Goal: Information Seeking & Learning: Learn about a topic

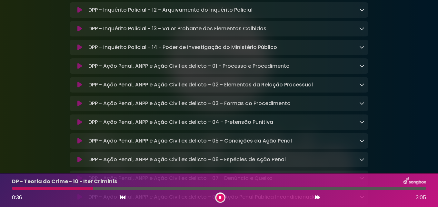
click at [222, 198] on button at bounding box center [221, 198] width 8 height 8
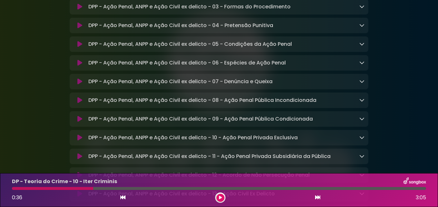
click at [364, 28] on icon at bounding box center [362, 25] width 5 height 5
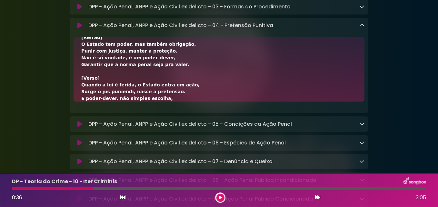
scroll to position [0, 0]
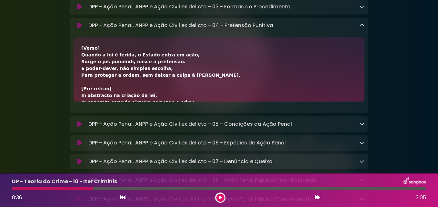
drag, startPoint x: 166, startPoint y: 147, endPoint x: 88, endPoint y: 82, distance: 101.4
click at [88, 82] on div "DPP - Ação Penal, ANPP e Ação Civil ex delicto - 04 - Pretensão Punitiva Loadin…" at bounding box center [219, 66] width 299 height 96
copy div "LOR - Ipsu Dolor, SITA c Adip Elits do eiusmod - 63 - Temporinc Utlabore Etdolo…"
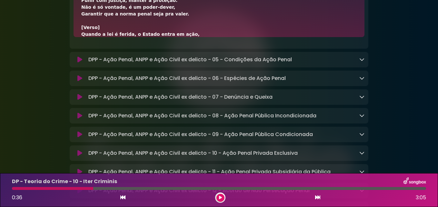
scroll to position [3390, 0]
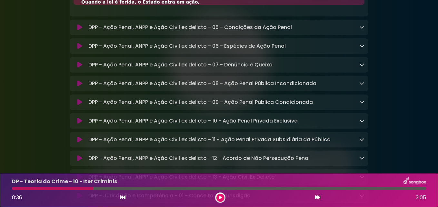
click at [362, 30] on icon at bounding box center [362, 27] width 5 height 5
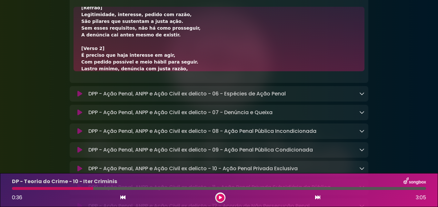
scroll to position [0, 0]
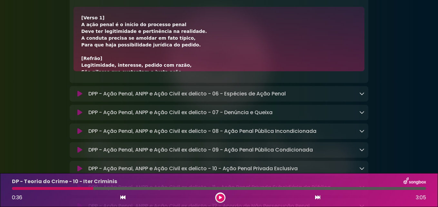
drag, startPoint x: 162, startPoint y: 115, endPoint x: 87, endPoint y: 50, distance: 99.1
click at [87, 50] on div "DPP - Ação Penal, ANPP e Ação Civil ex delicto - 05 - Condições da Ação Penal L…" at bounding box center [219, 35] width 299 height 96
copy div "LOR - Ipsu Dolor, SITA c Adip Elits do eiusmod - 45 - Temporinc ut Labo Etdol M…"
click at [361, 96] on icon at bounding box center [362, 93] width 5 height 5
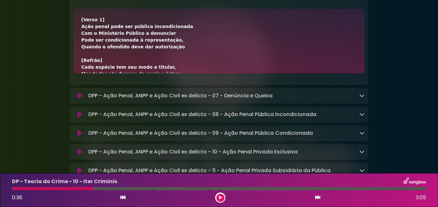
drag, startPoint x: 166, startPoint y: 118, endPoint x: 87, endPoint y: 53, distance: 101.6
click at [87, 53] on div "DPP - Ação Penal, ANPP e Ação Civil ex delicto - 06 - Espécies de Ação Penal Lo…" at bounding box center [219, 37] width 299 height 96
copy div "LOR - Ipsu Dolor, SITA c Adip Elits do eiusmod - 39 - Temporin ut Labo Etdol Ma…"
click at [360, 98] on icon at bounding box center [362, 95] width 5 height 5
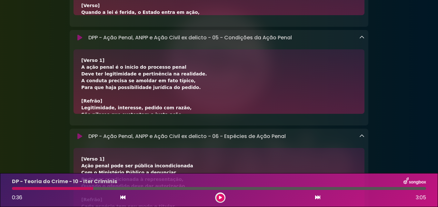
scroll to position [3262, 0]
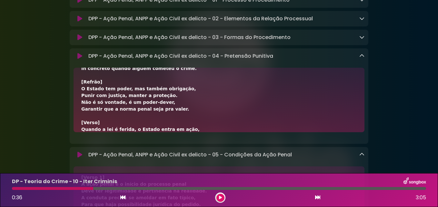
drag, startPoint x: 152, startPoint y: 89, endPoint x: 72, endPoint y: 145, distance: 97.4
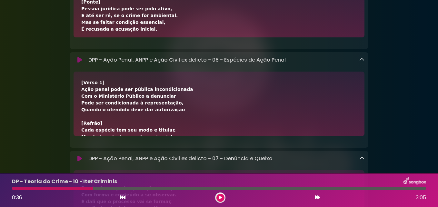
scroll to position [258, 0]
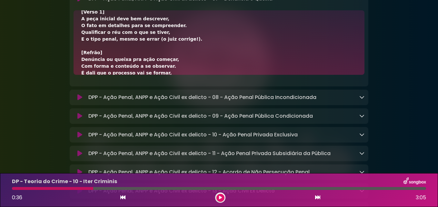
scroll to position [0, 0]
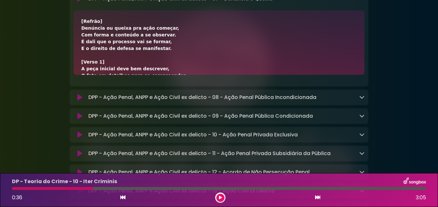
drag, startPoint x: 154, startPoint y: 121, endPoint x: 88, endPoint y: 57, distance: 91.8
click at [88, 57] on div "DPP - Ação Penal, ANPP e Ação Civil ex delicto - 07 - Denúncia e Queixa Loading…" at bounding box center [219, 39] width 299 height 96
copy div "LOR - Ipsu Dolor, SITA c Adip Elits do eiusmod - 15 - Temporin u Labore Etdolor…"
